Goal: Task Accomplishment & Management: Complete application form

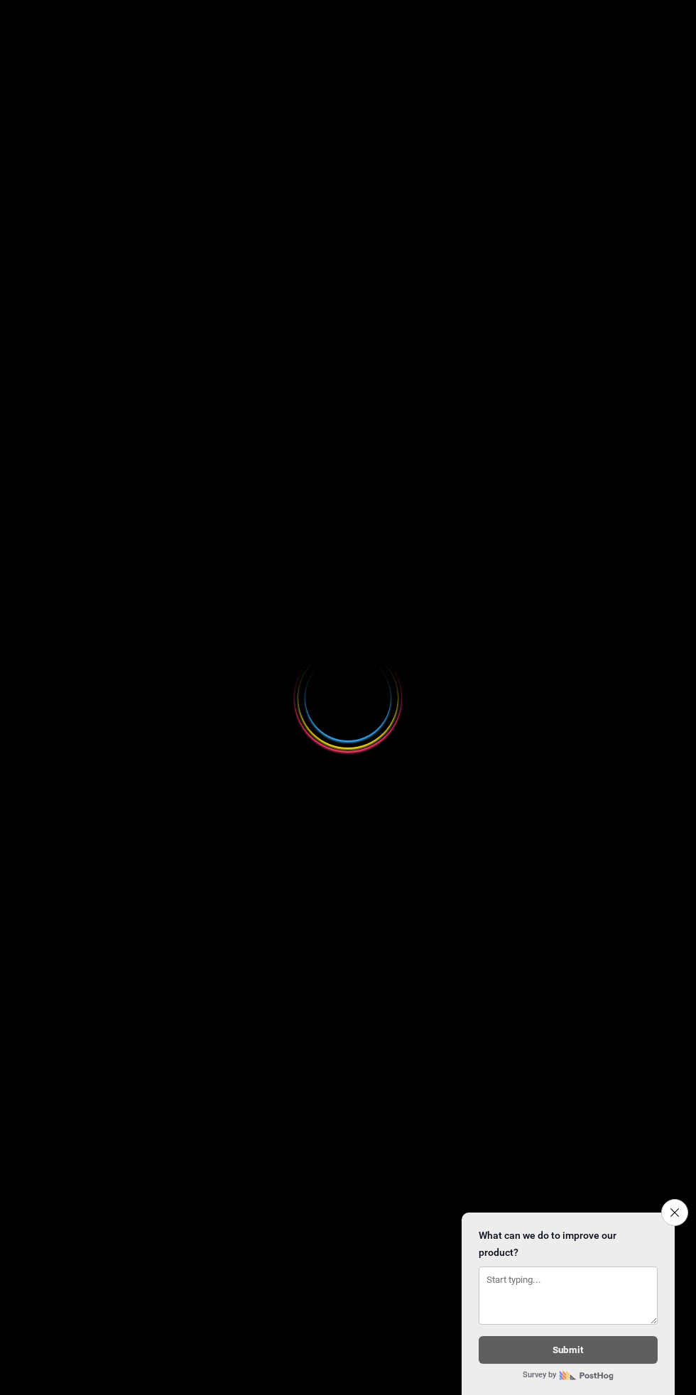
click at [83, 130] on div at bounding box center [348, 697] width 696 height 1395
select select
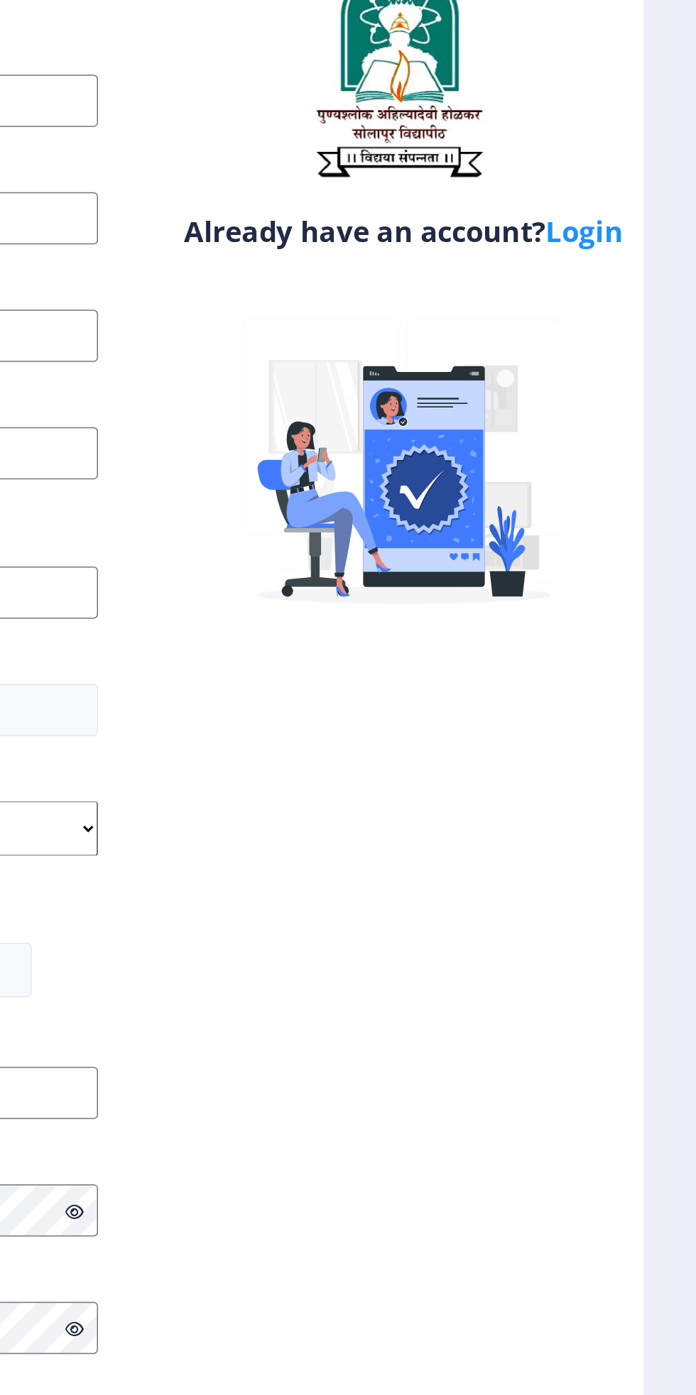
scroll to position [4, 0]
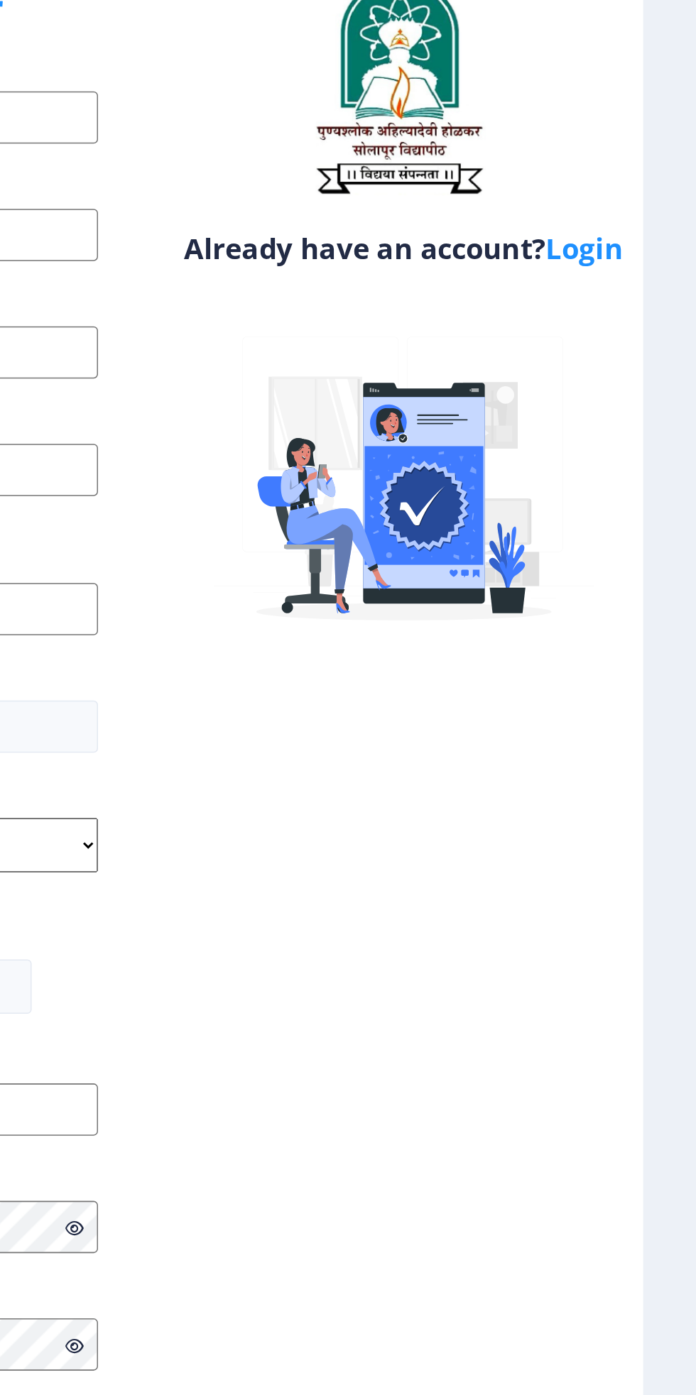
click at [632, 285] on link "Login" at bounding box center [622, 281] width 50 height 26
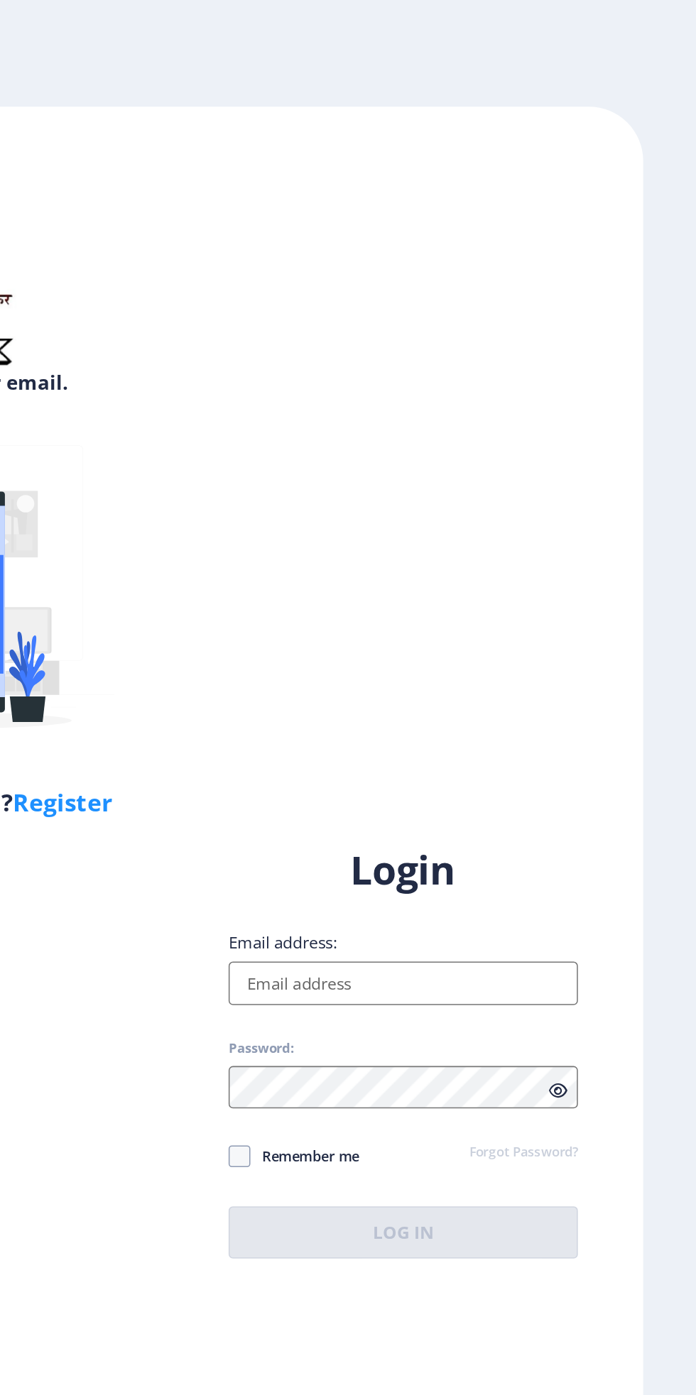
click at [517, 656] on input "Email address:" at bounding box center [504, 641] width 228 height 28
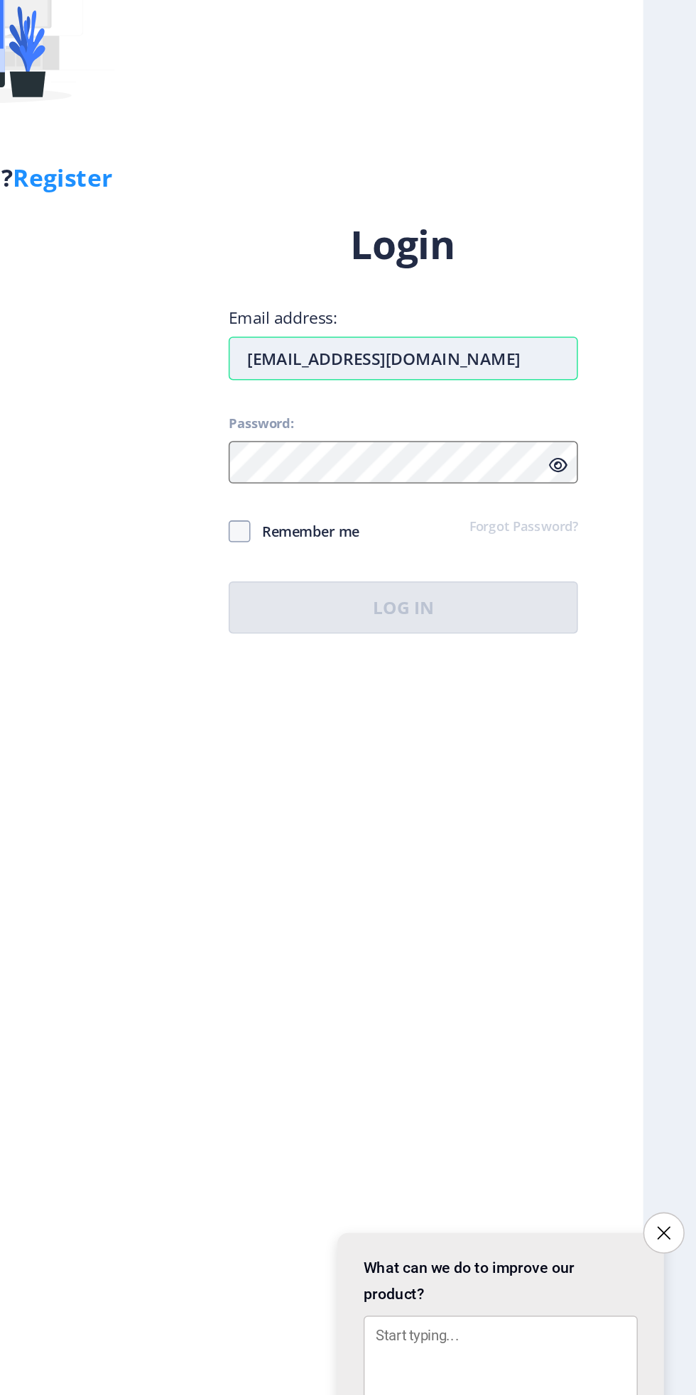
type input "[EMAIL_ADDRESS][DOMAIN_NAME]"
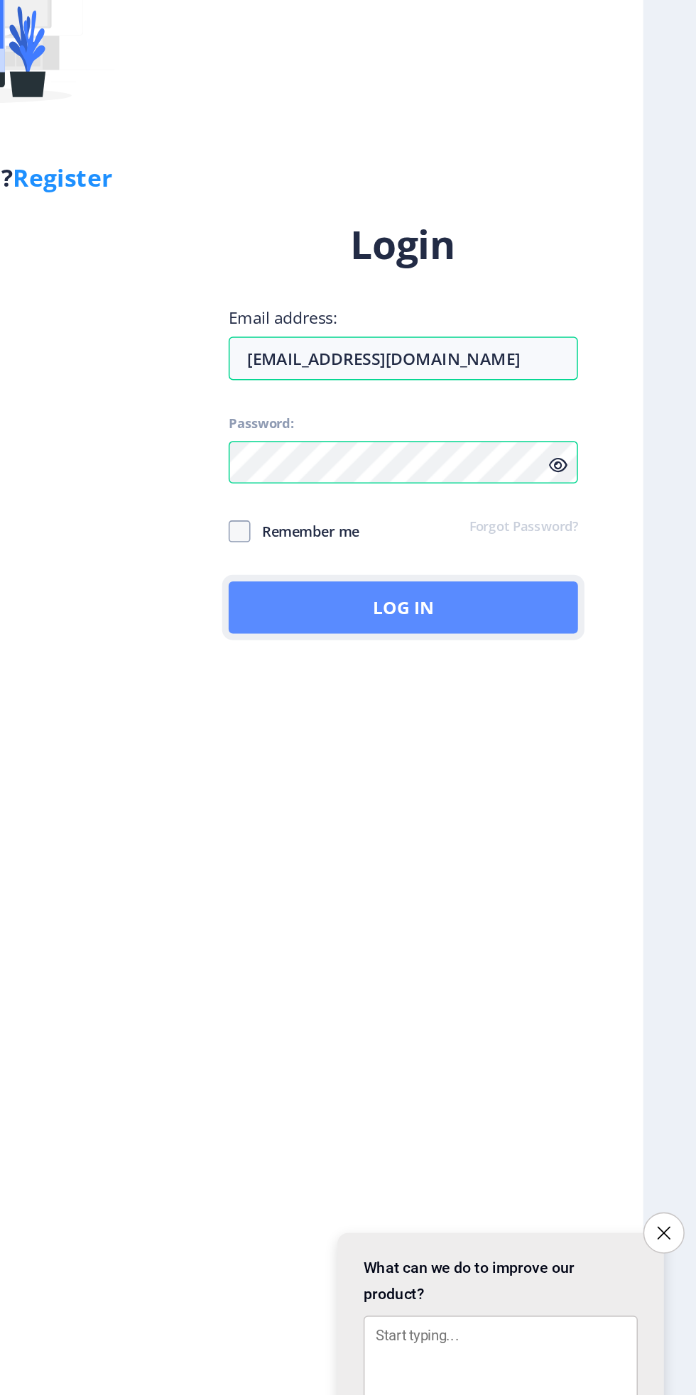
click at [530, 821] on button "Log In" at bounding box center [504, 804] width 228 height 34
